Goal: Task Accomplishment & Management: Use online tool/utility

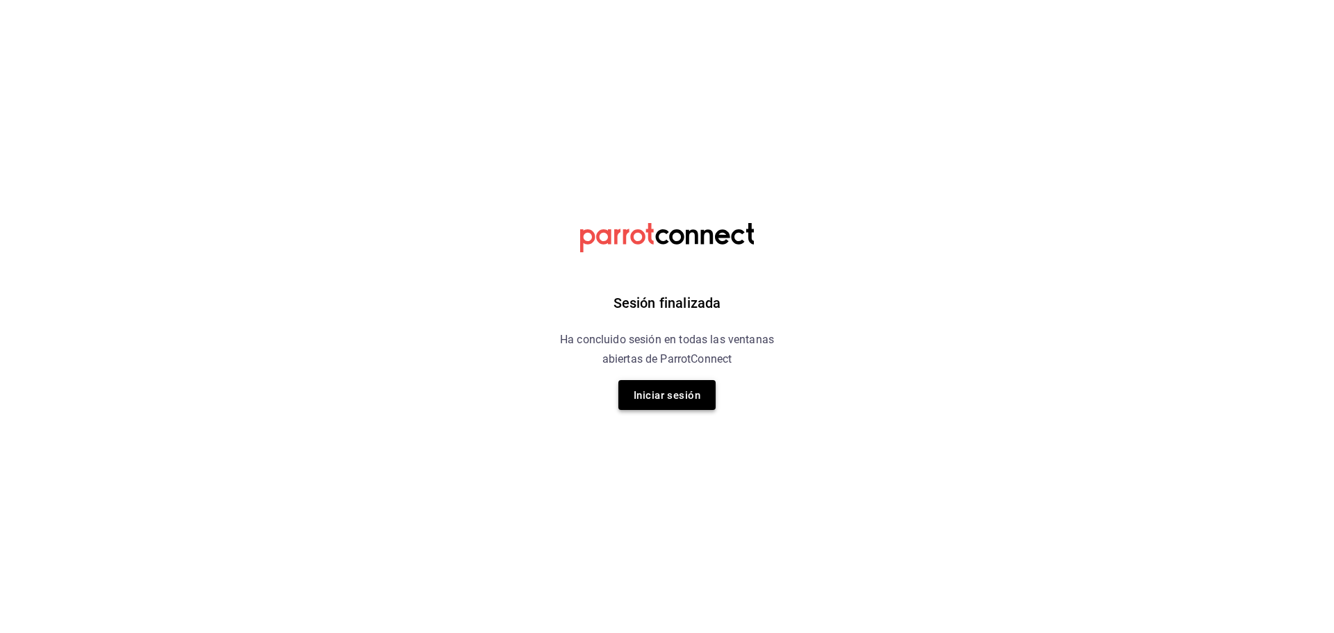
click at [667, 400] on font "Iniciar sesión" at bounding box center [667, 395] width 67 height 13
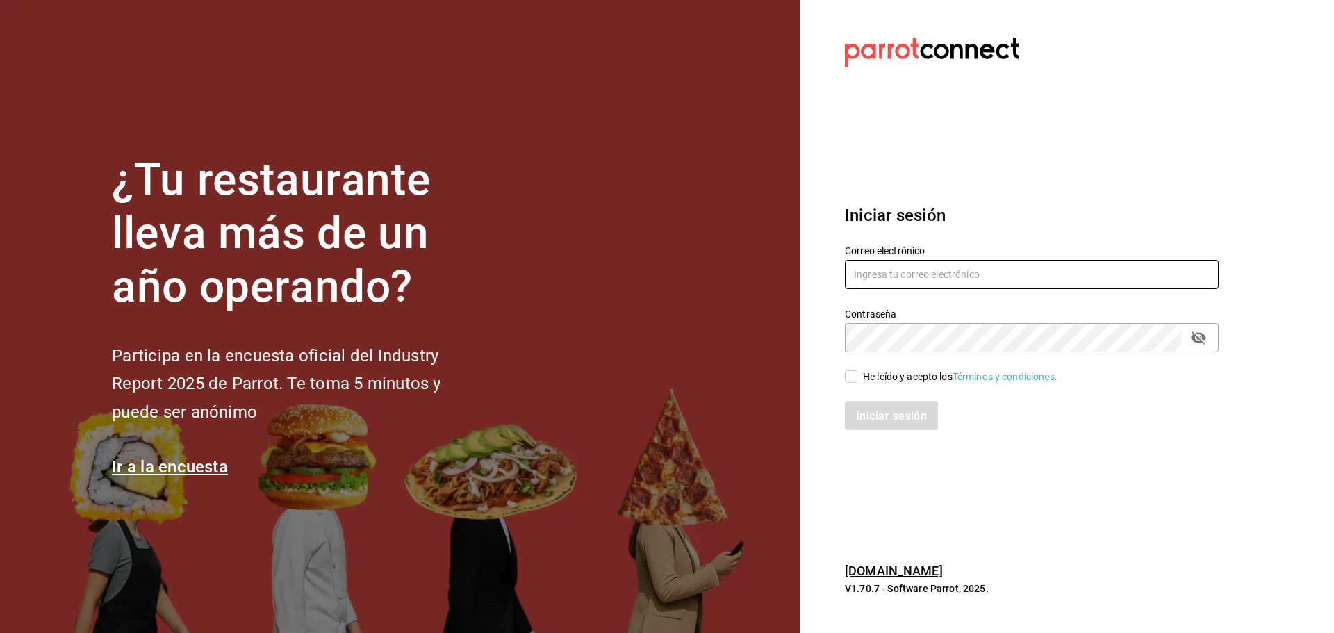
type input "uziel.hernandez@grupocosteno.com"
click at [854, 381] on input "He leído y acepto los Términos y condiciones." at bounding box center [851, 376] width 13 height 13
checkbox input "true"
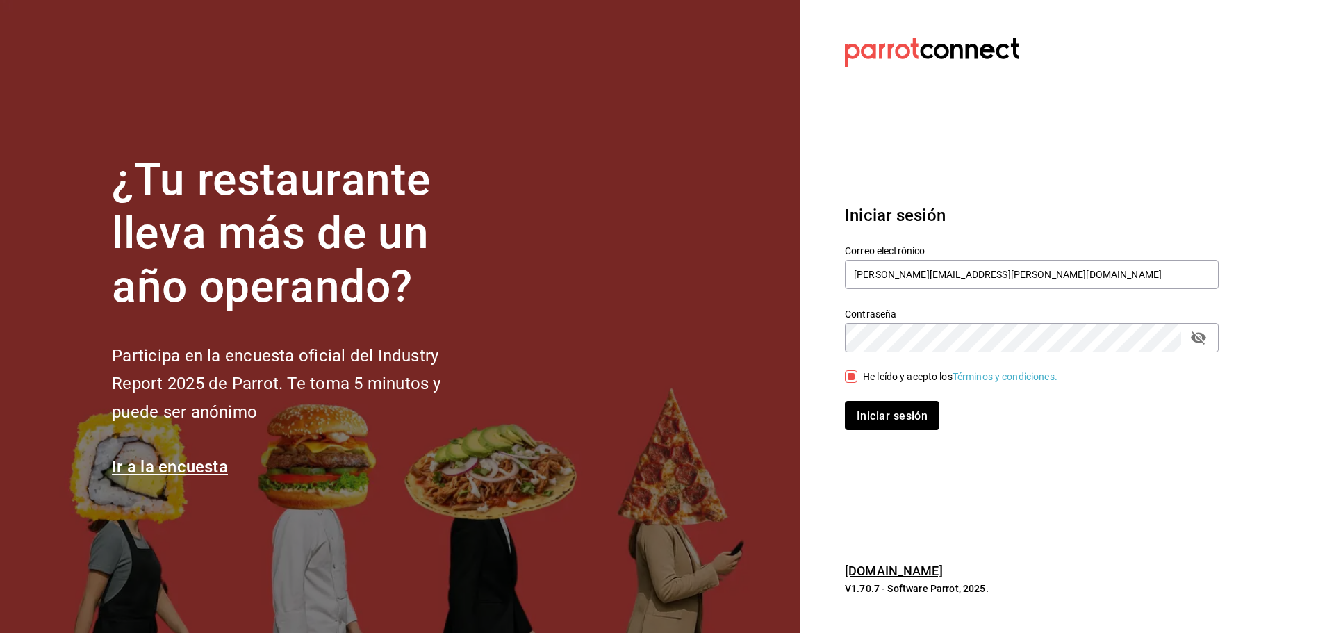
click at [890, 427] on button "Iniciar sesión" at bounding box center [892, 415] width 95 height 29
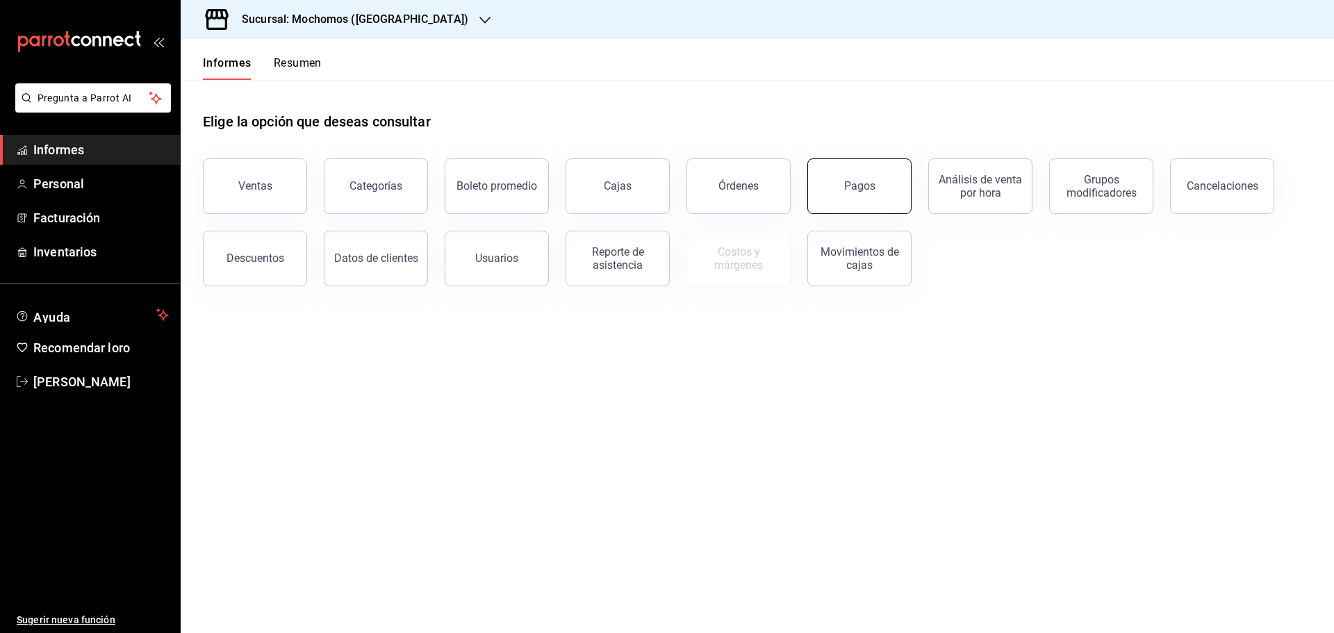
click at [872, 188] on font "Pagos" at bounding box center [859, 185] width 31 height 13
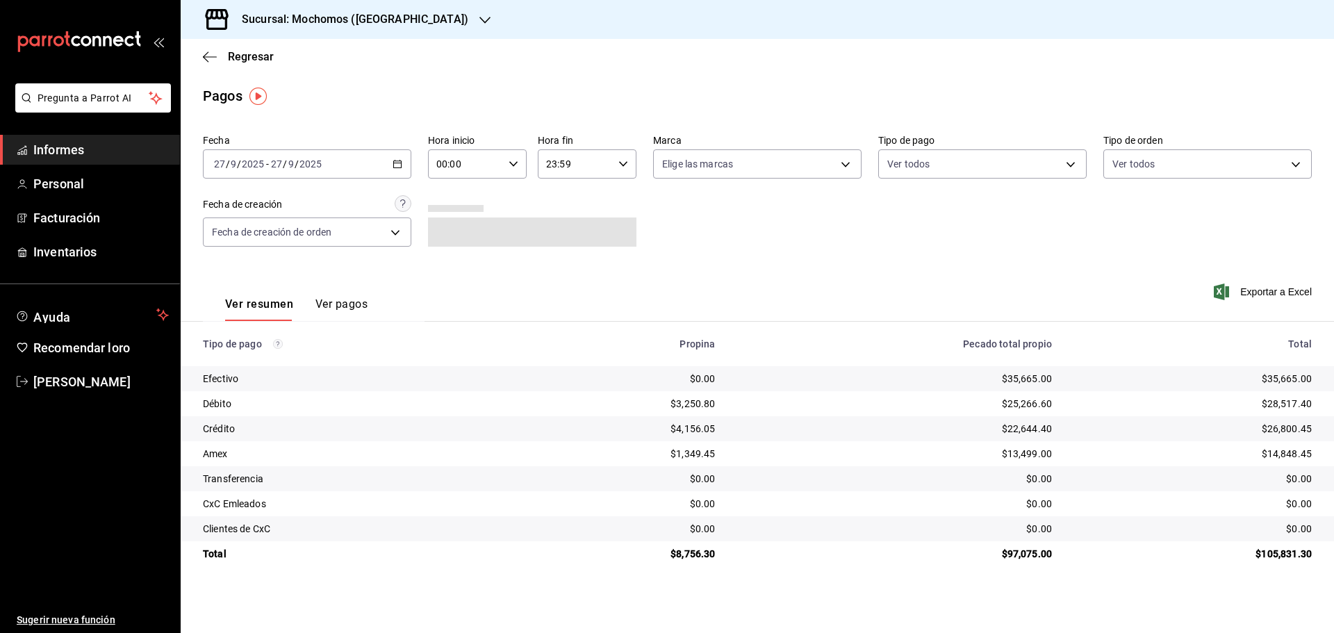
click at [461, 166] on input "00:00" at bounding box center [465, 164] width 75 height 28
click at [457, 223] on font "07" at bounding box center [452, 224] width 11 height 11
type input "07:00"
click at [1148, 259] on div at bounding box center [667, 316] width 1334 height 633
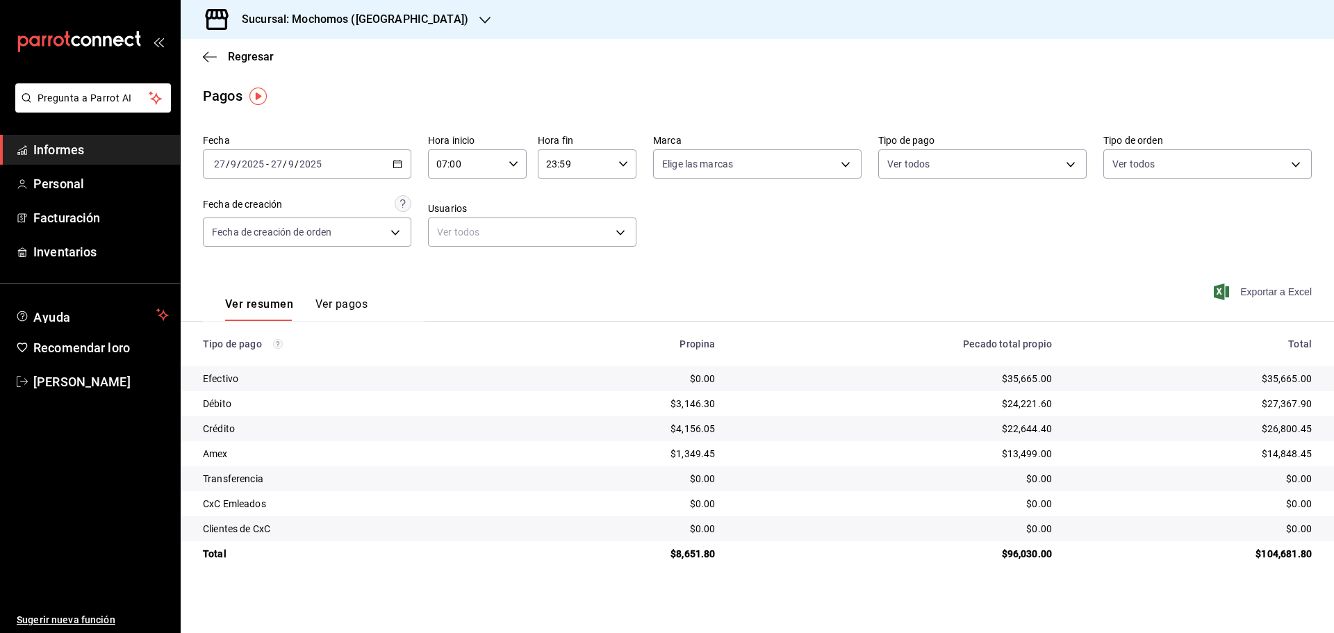
click at [1272, 299] on span "Exportar a Excel" at bounding box center [1264, 292] width 95 height 17
click at [256, 52] on font "Regresar" at bounding box center [251, 56] width 46 height 13
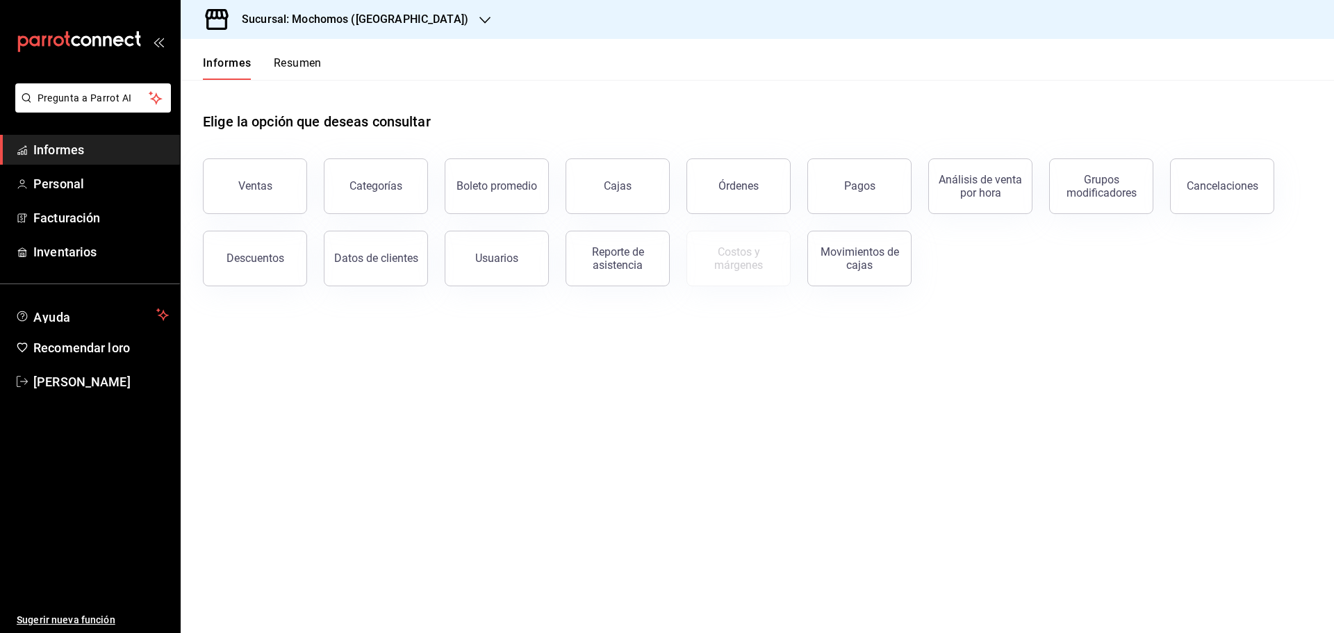
click at [295, 68] on font "Resumen" at bounding box center [298, 62] width 48 height 13
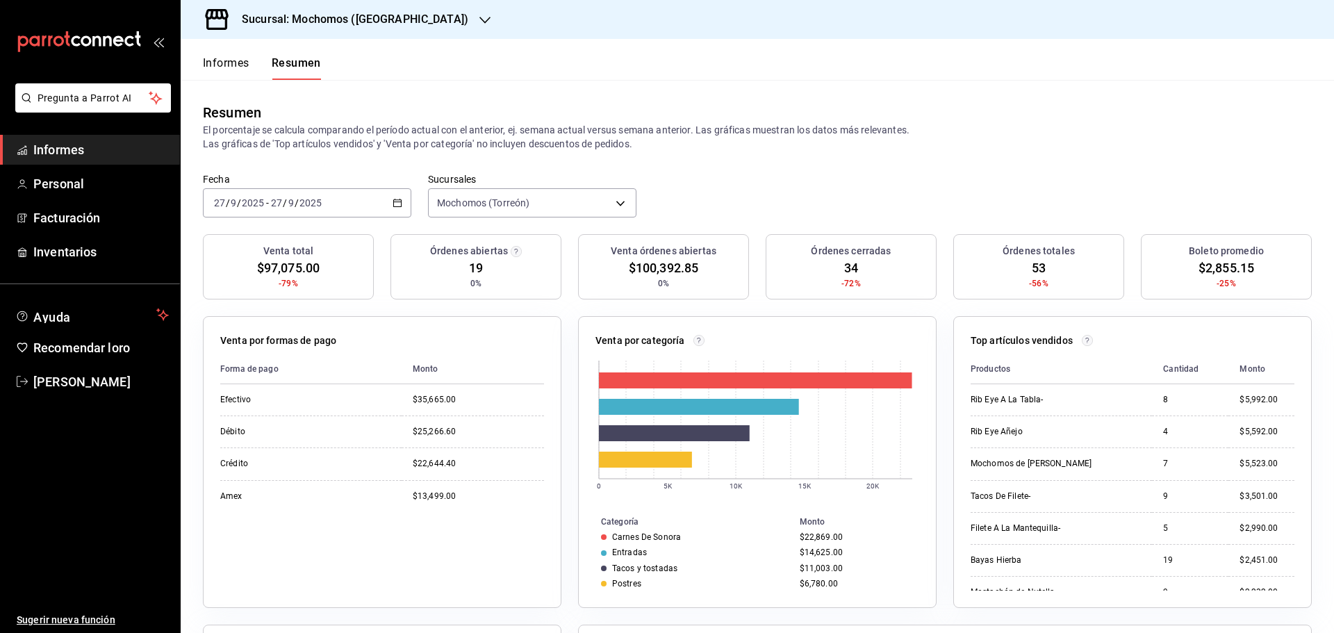
click at [238, 71] on button "Informes" at bounding box center [226, 68] width 47 height 24
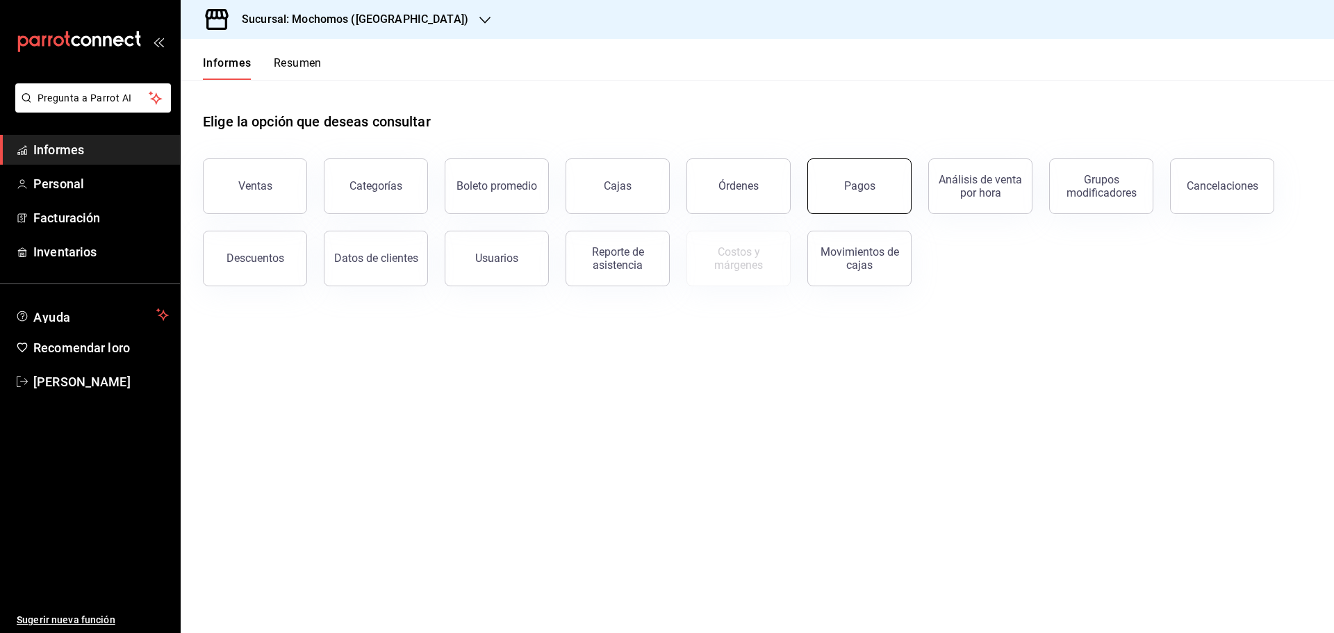
click at [845, 199] on button "Pagos" at bounding box center [859, 186] width 104 height 56
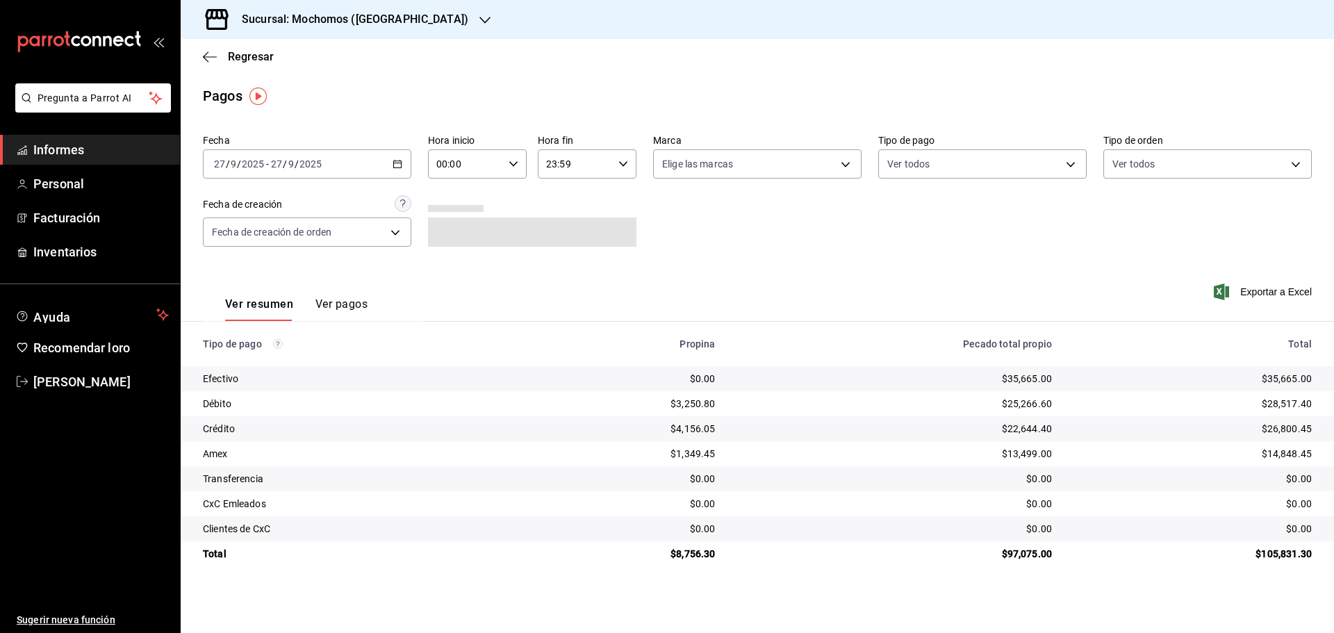
click at [518, 163] on icon "button" at bounding box center [514, 164] width 10 height 10
click at [459, 260] on span "06" at bounding box center [452, 260] width 27 height 11
type input "06:00"
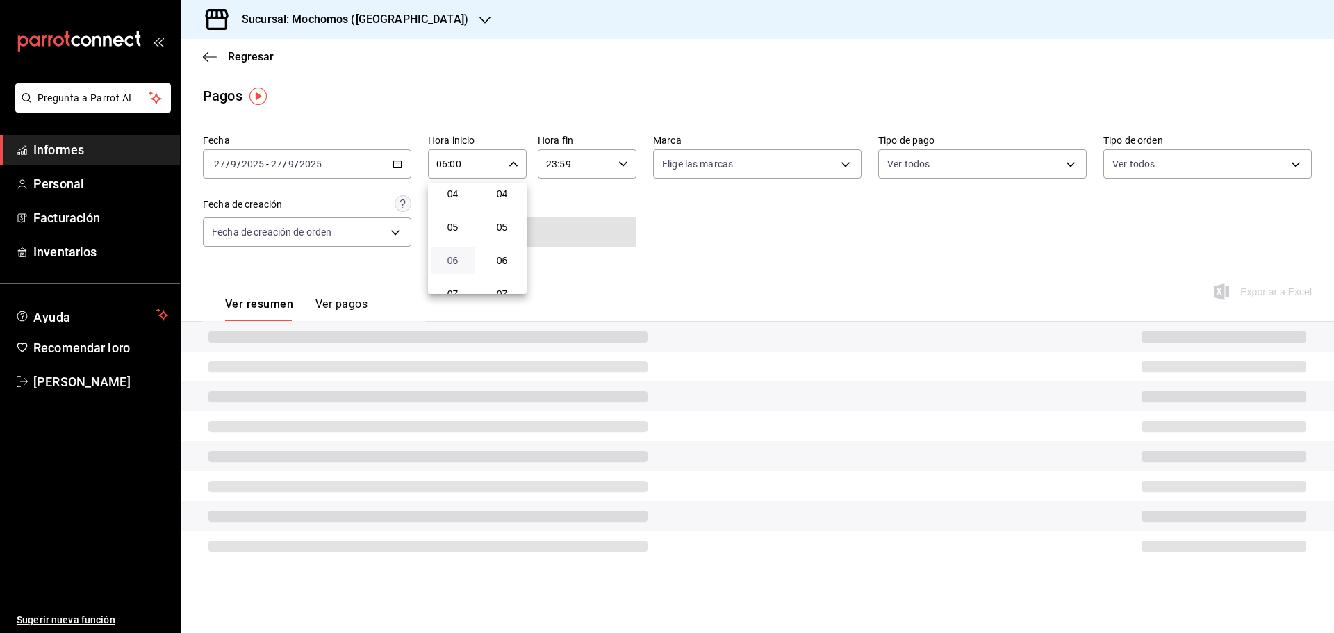
click at [459, 260] on span "06" at bounding box center [452, 260] width 27 height 11
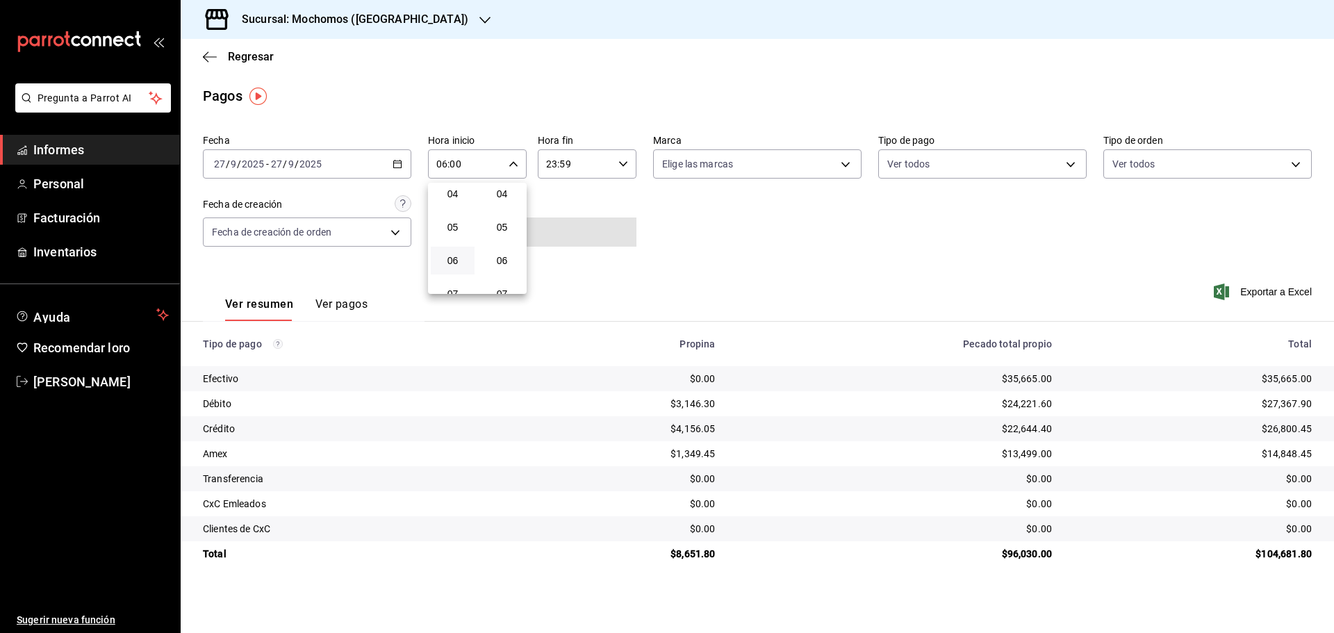
click at [1296, 295] on div at bounding box center [667, 316] width 1334 height 633
click at [1296, 295] on font "Exportar a Excel" at bounding box center [1276, 291] width 72 height 11
